Goal: Find specific page/section: Find specific page/section

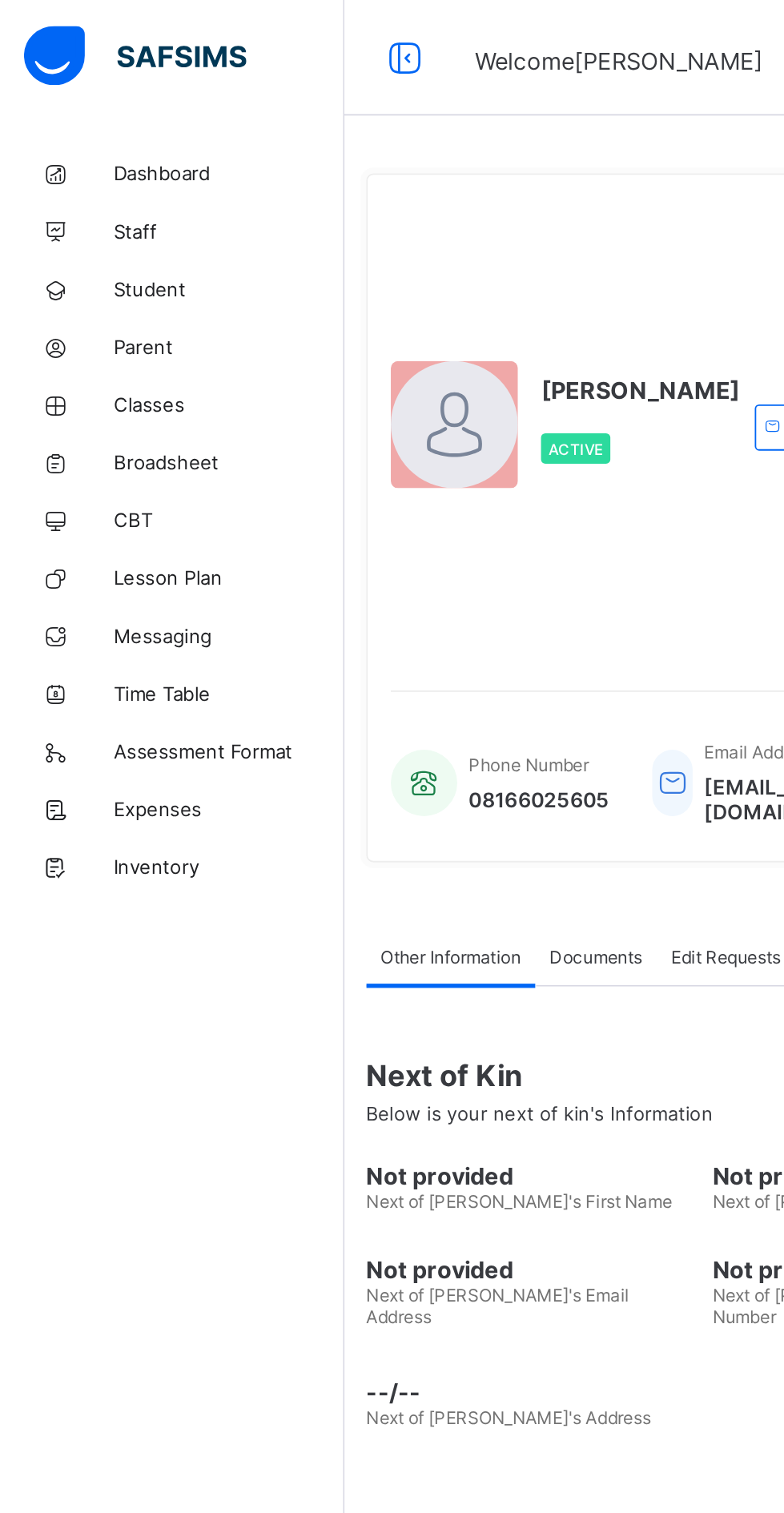
click at [101, 221] on span "Classes" at bounding box center [128, 224] width 128 height 13
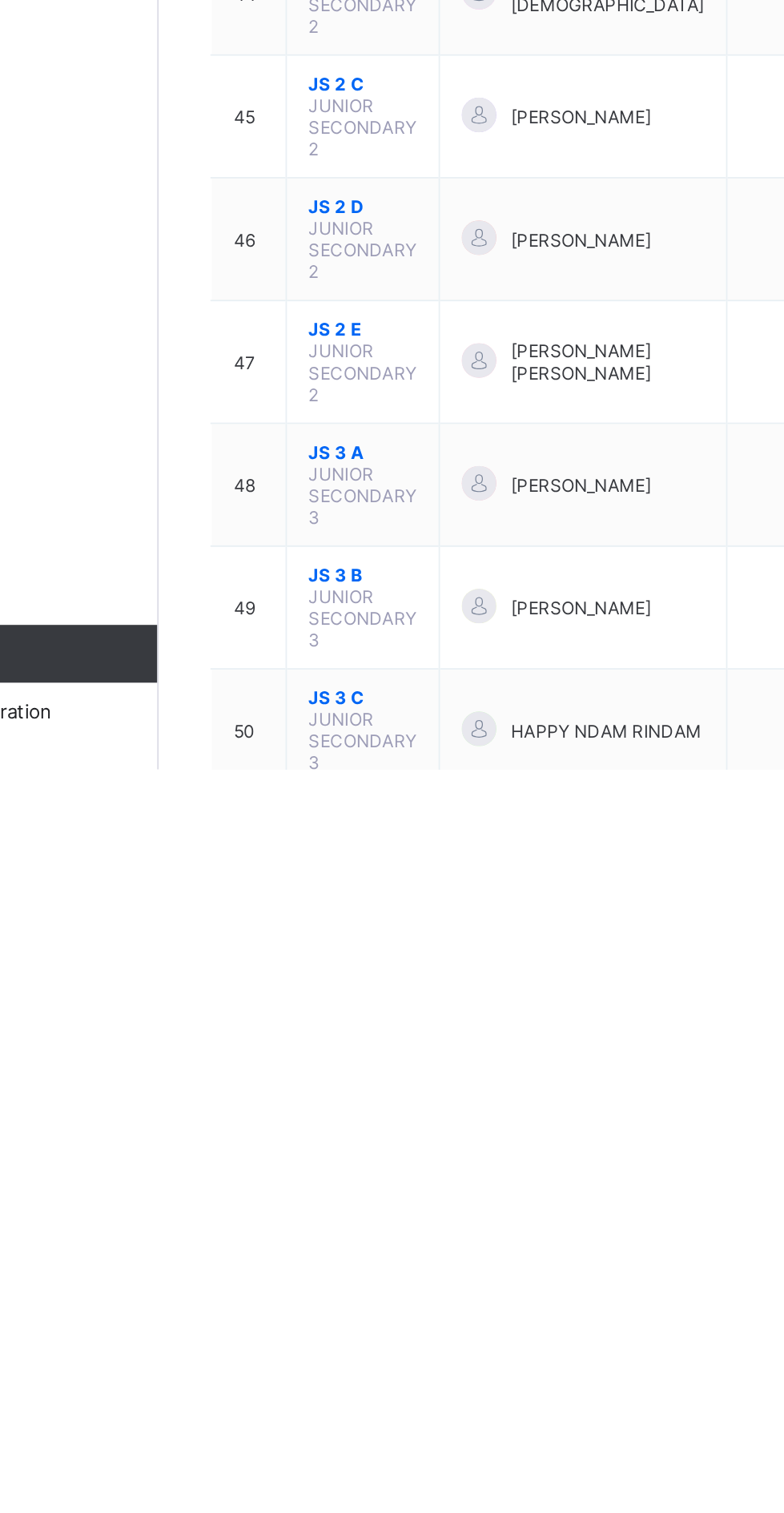
scroll to position [1277, 0]
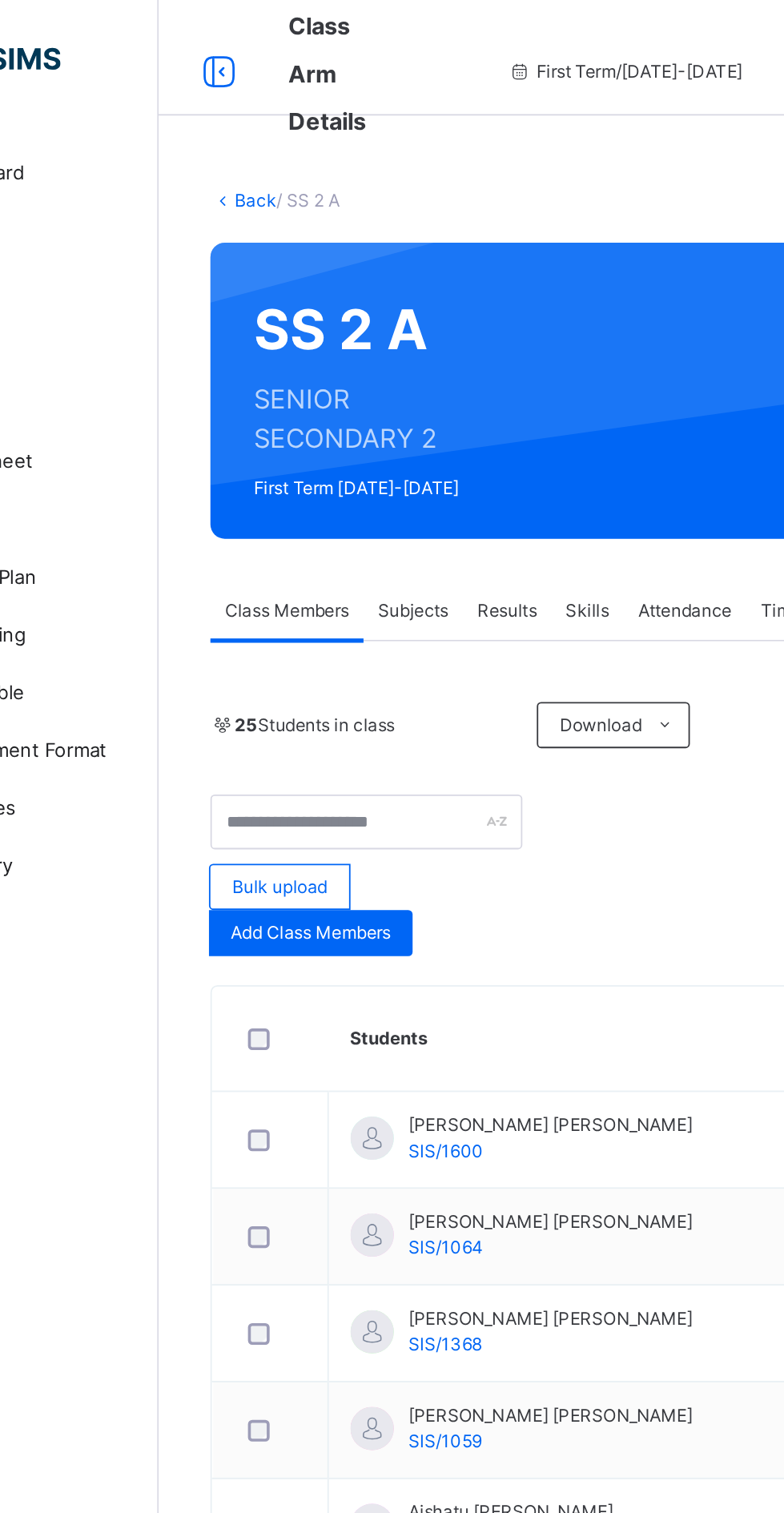
click at [247, 108] on link "Back" at bounding box center [246, 110] width 23 height 12
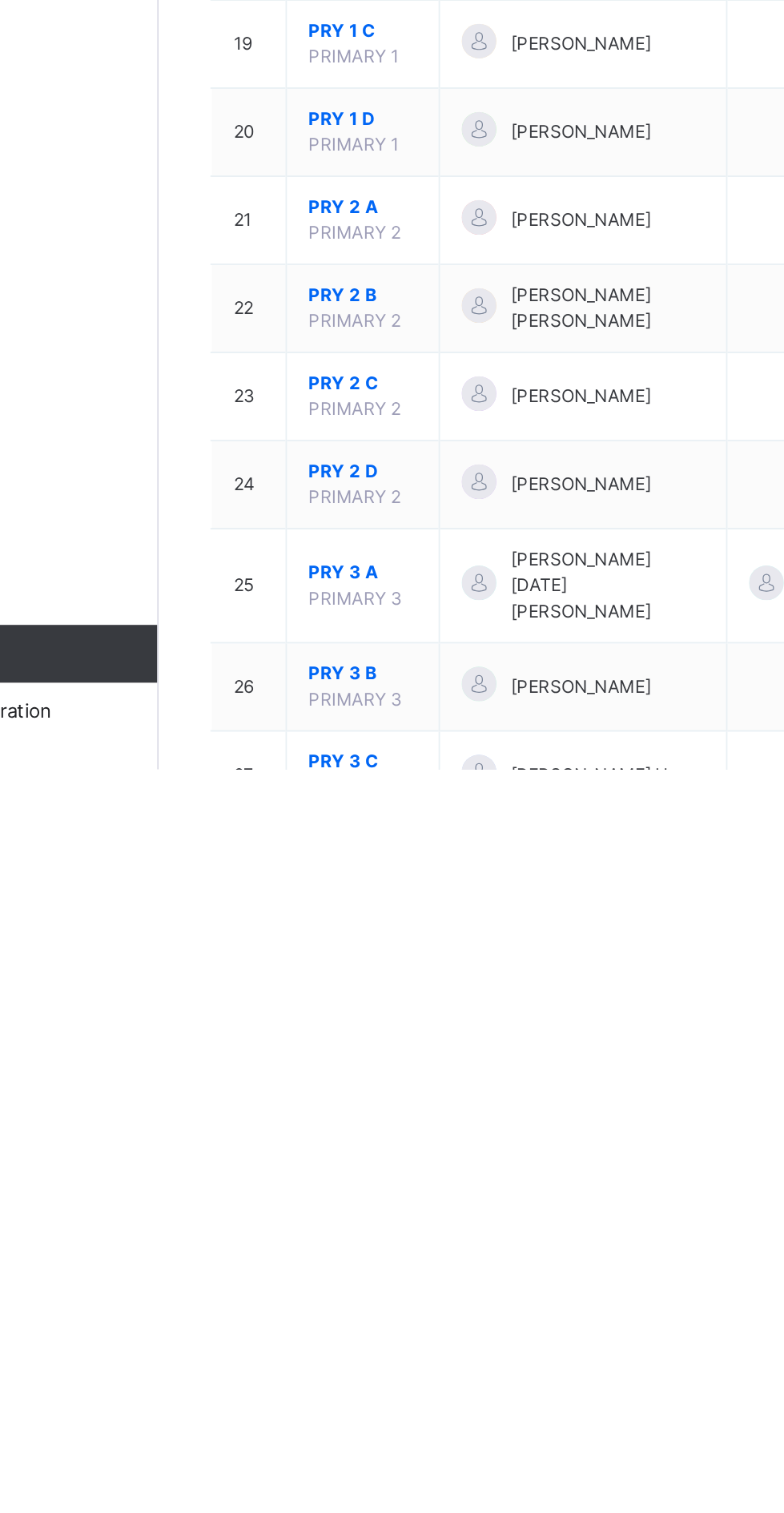
scroll to position [49, 0]
